Goal: Browse casually: Explore the website without a specific task or goal

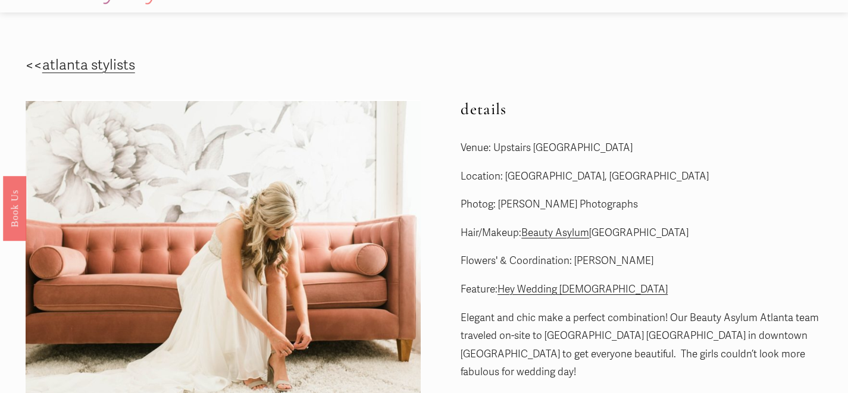
scroll to position [25, 0]
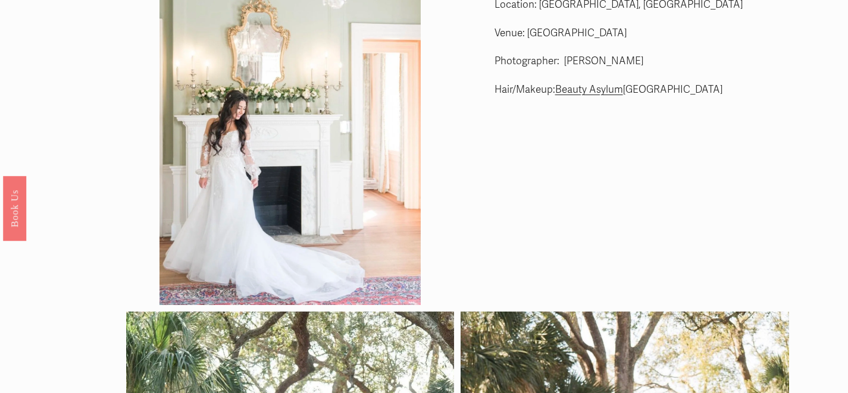
scroll to position [45, 0]
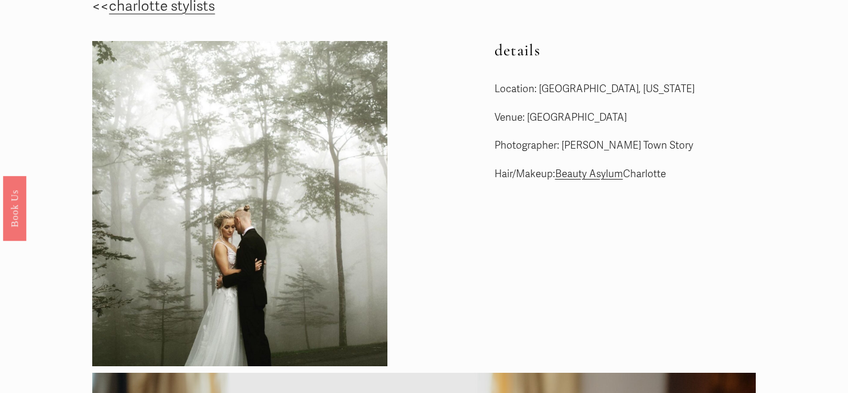
scroll to position [49, 0]
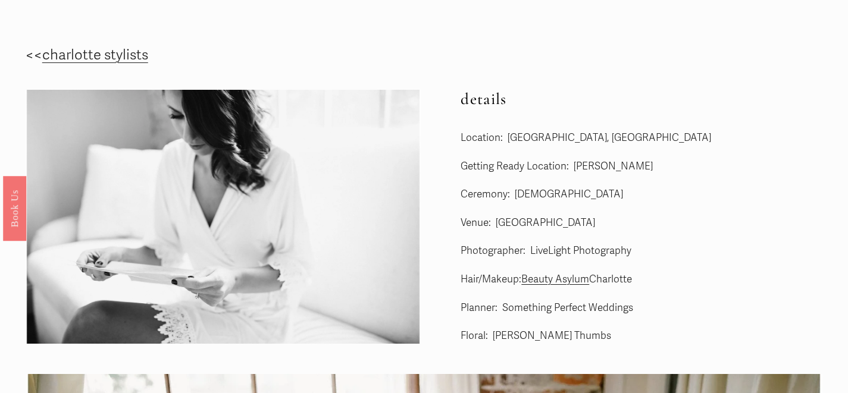
scroll to position [49, 0]
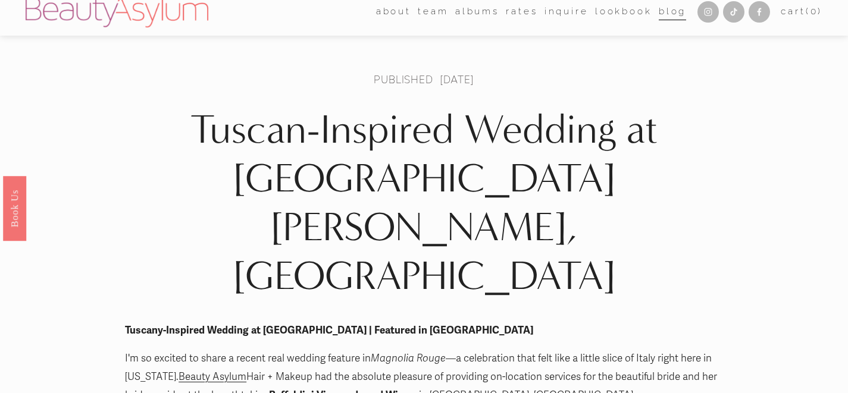
scroll to position [8, 0]
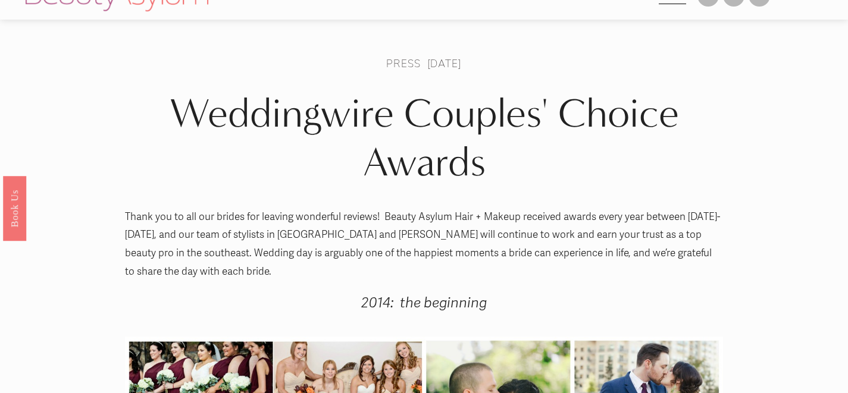
scroll to position [5, 0]
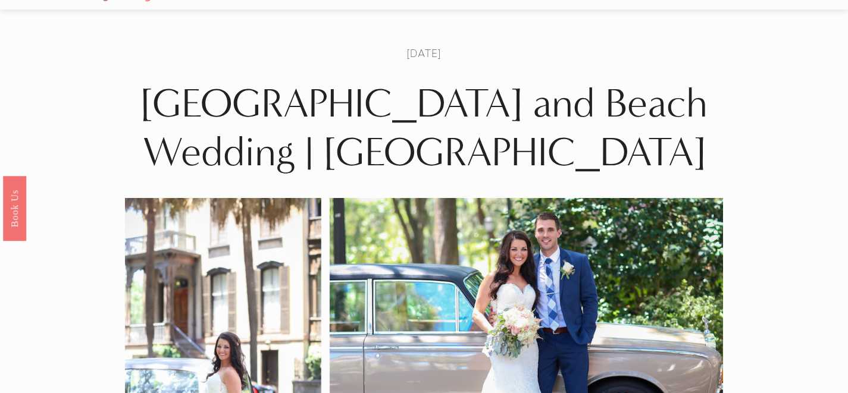
scroll to position [27, 0]
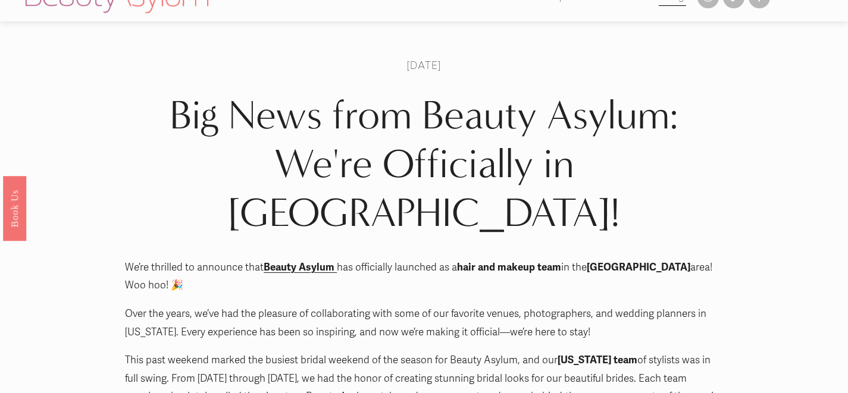
scroll to position [21, 0]
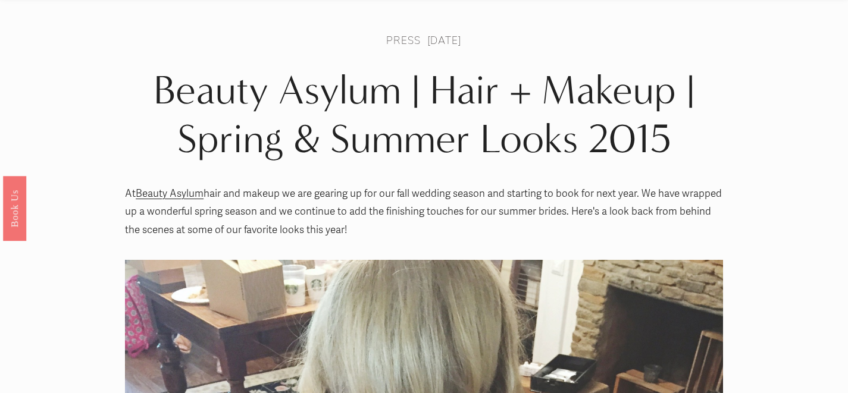
scroll to position [42, 0]
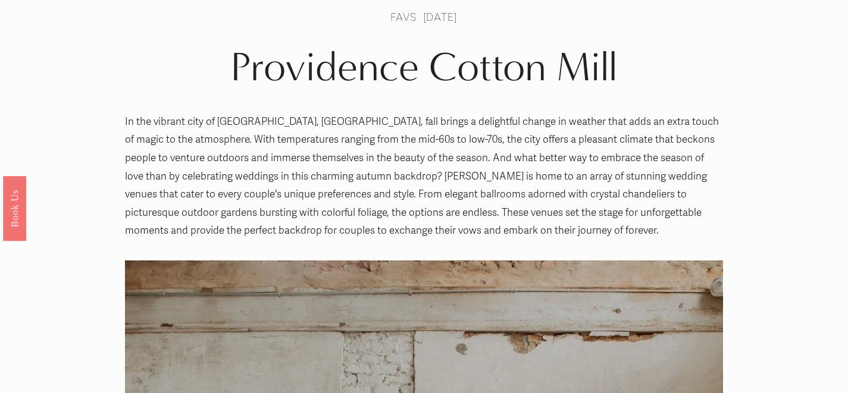
scroll to position [37, 0]
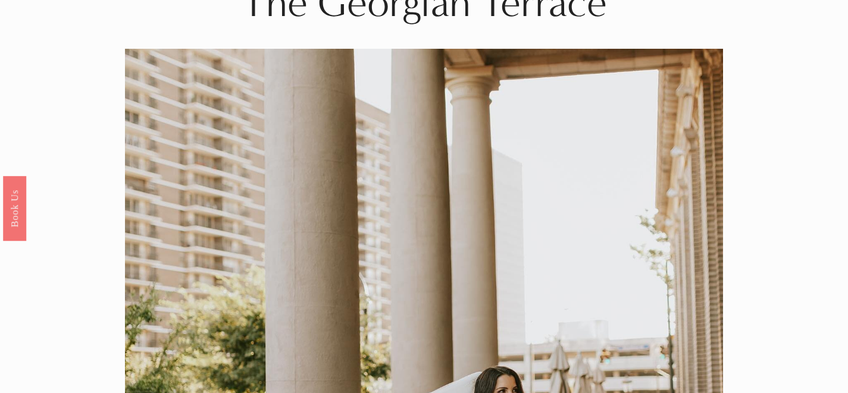
scroll to position [50, 0]
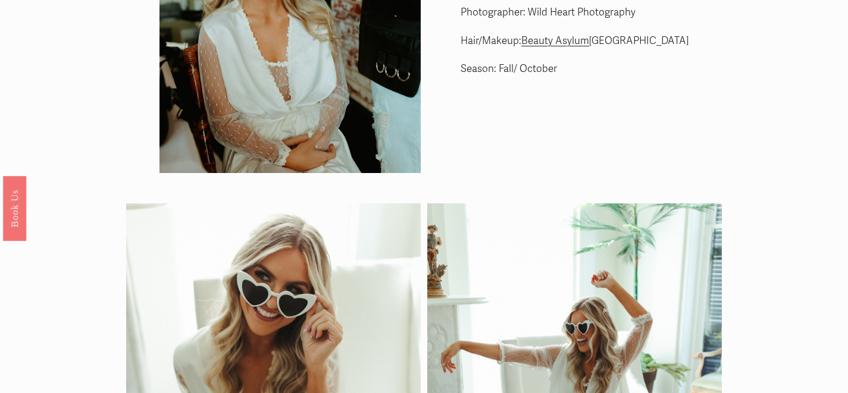
scroll to position [47, 0]
